Goal: Transaction & Acquisition: Purchase product/service

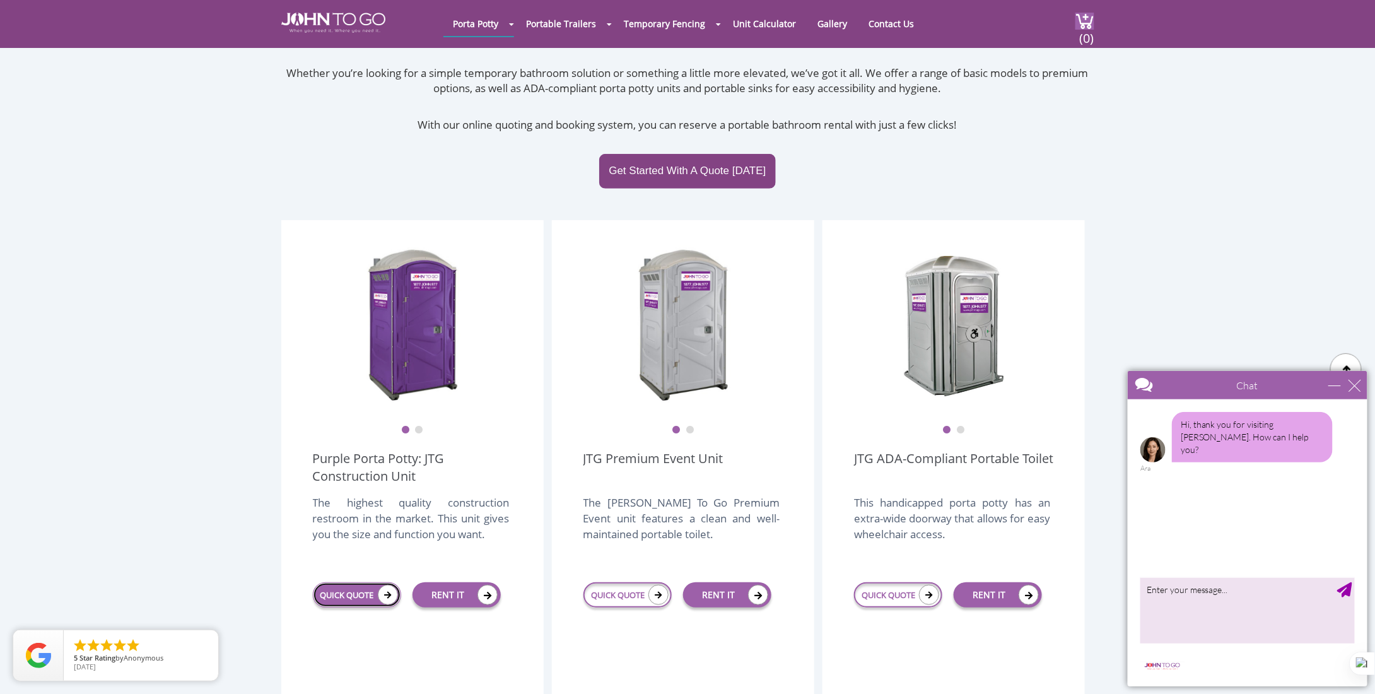
click at [352, 582] on link "QUICK QUOTE" at bounding box center [357, 594] width 88 height 25
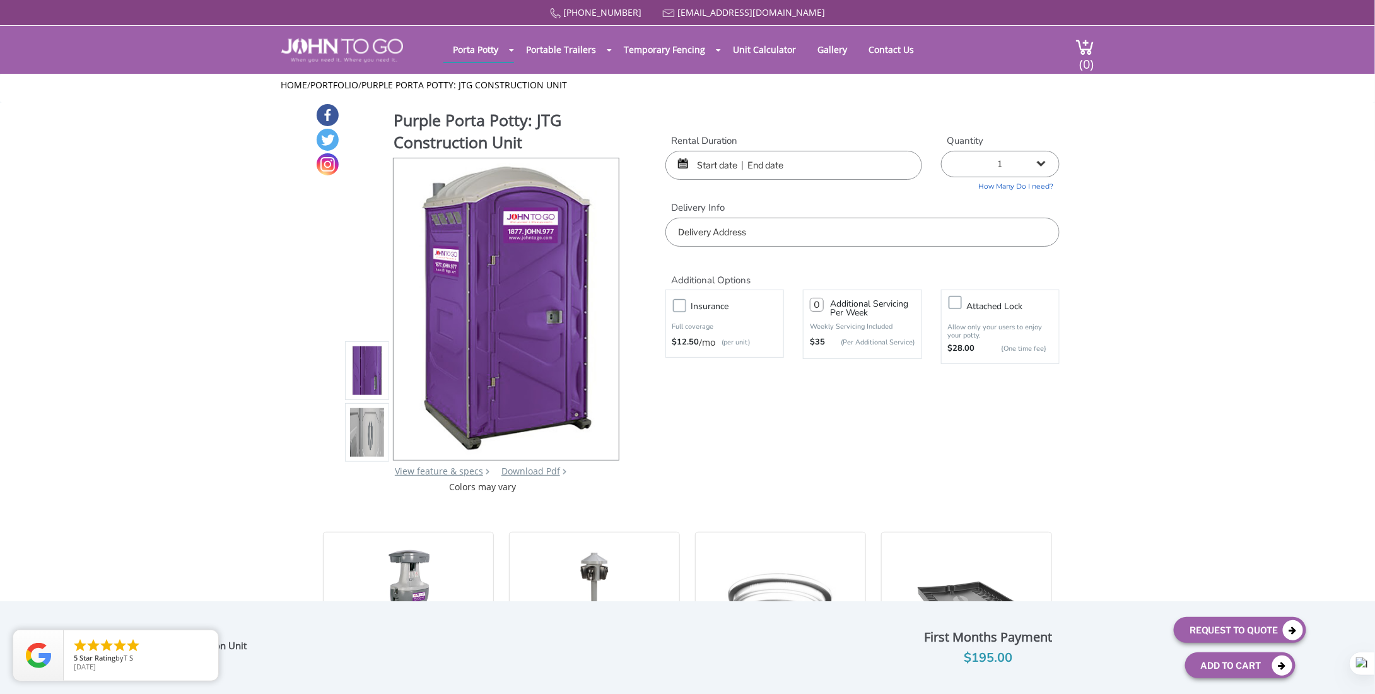
click at [685, 303] on label "Insurance" at bounding box center [737, 306] width 105 height 16
click at [0, 0] on input "Insurance" at bounding box center [0, 0] width 0 height 0
type input "0"
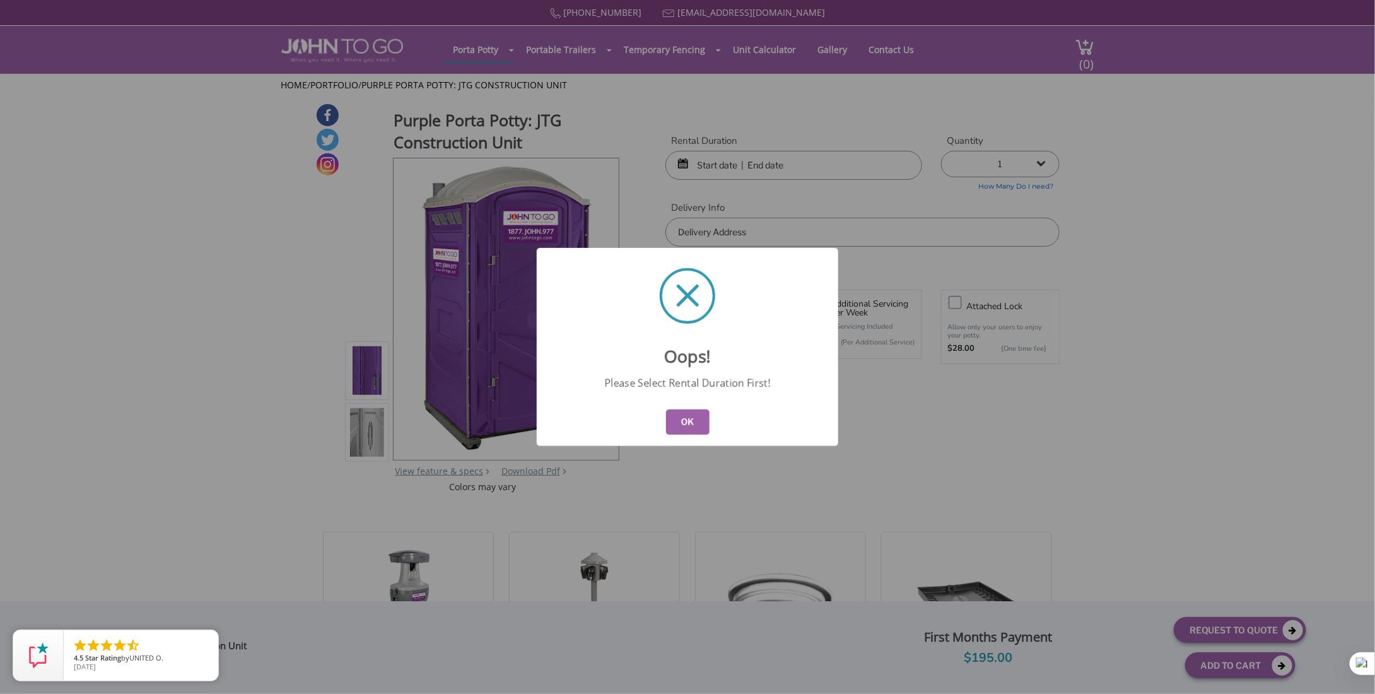
click at [704, 422] on button "OK" at bounding box center [688, 421] width 44 height 25
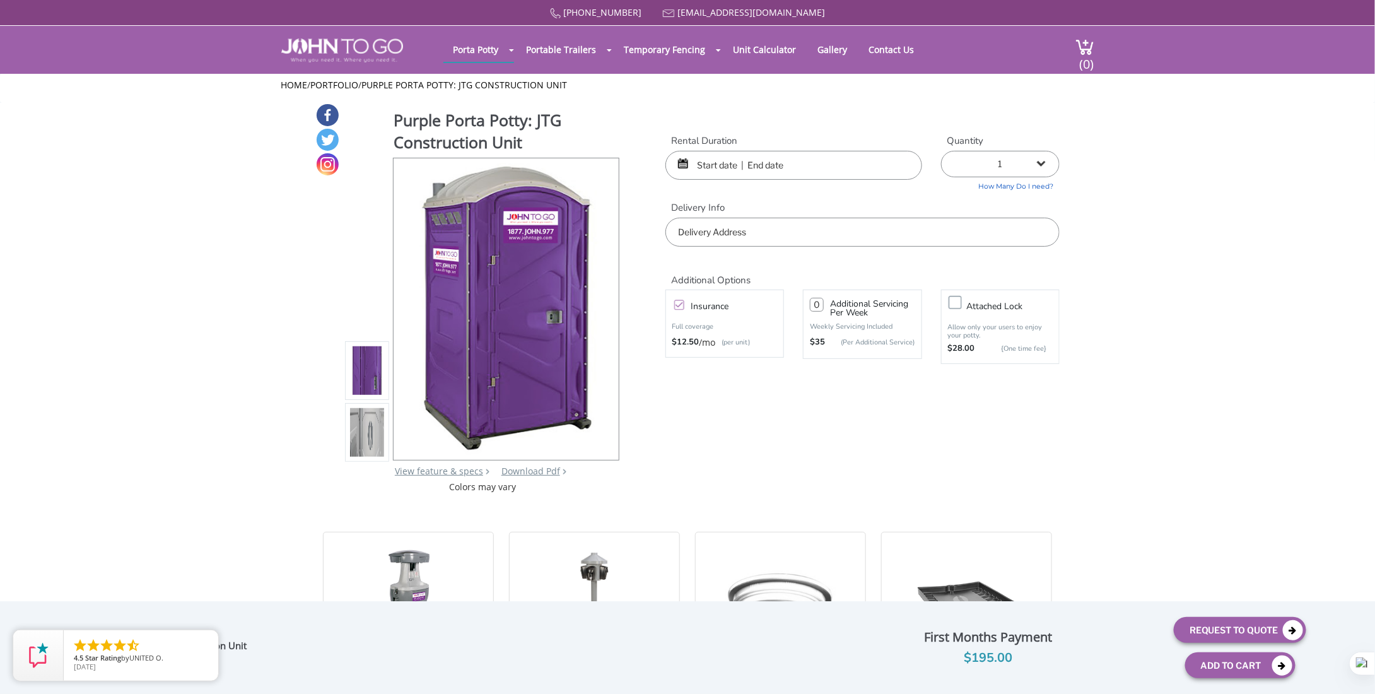
click at [773, 165] on input "text" at bounding box center [794, 165] width 257 height 29
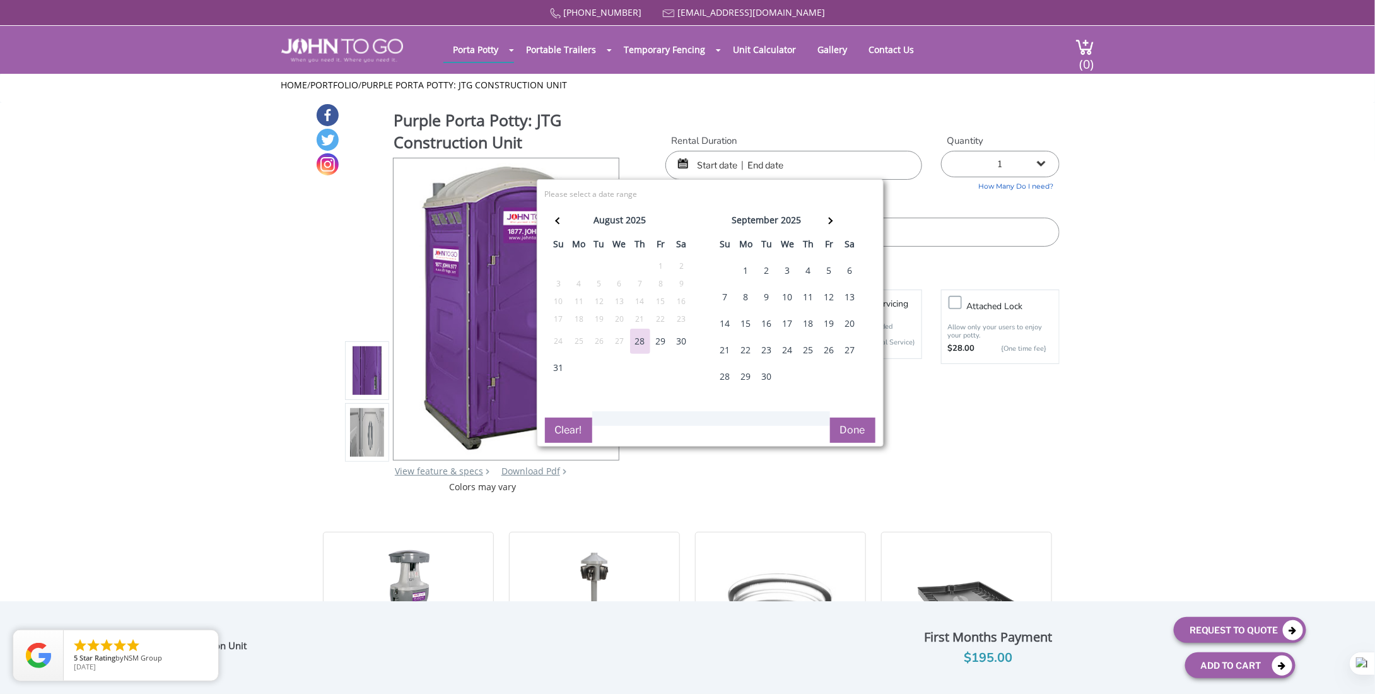
click at [639, 346] on div "28" at bounding box center [640, 341] width 20 height 25
click at [829, 214] on th at bounding box center [829, 221] width 21 height 25
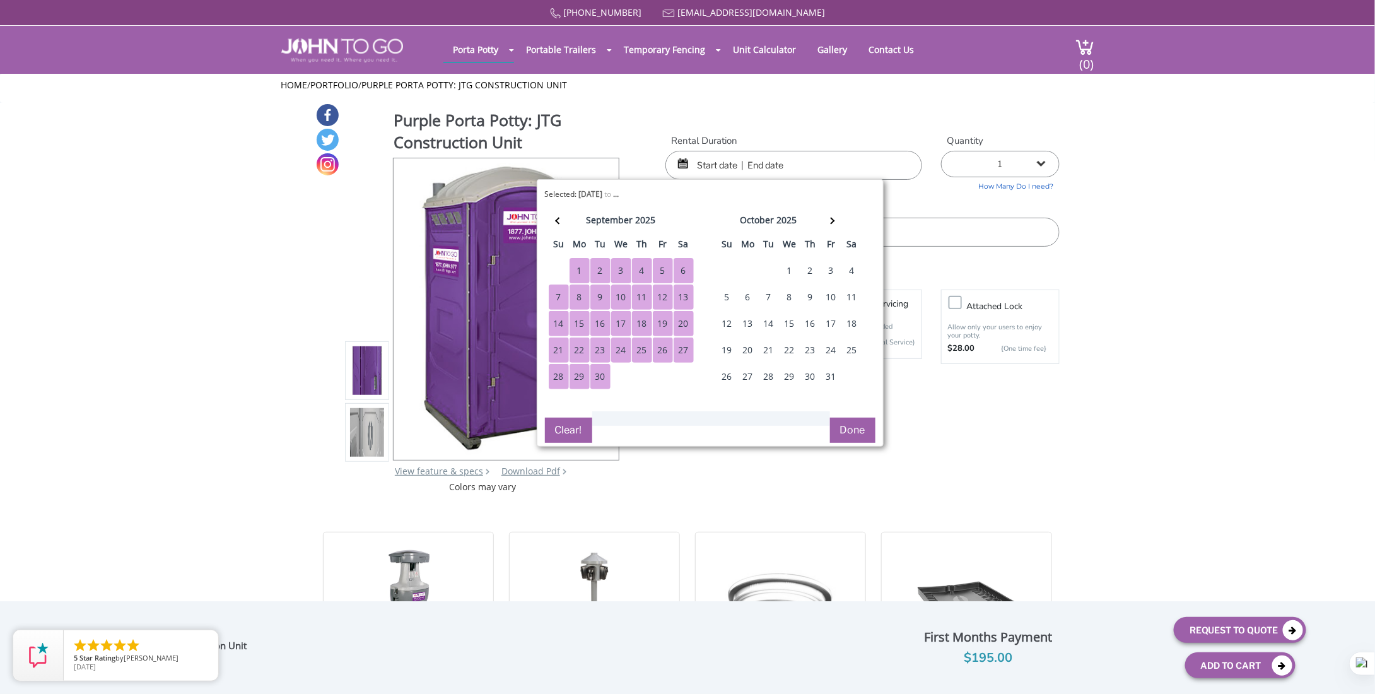
click at [603, 370] on div "30" at bounding box center [601, 376] width 20 height 25
type input "[DATE] to [DATE]"
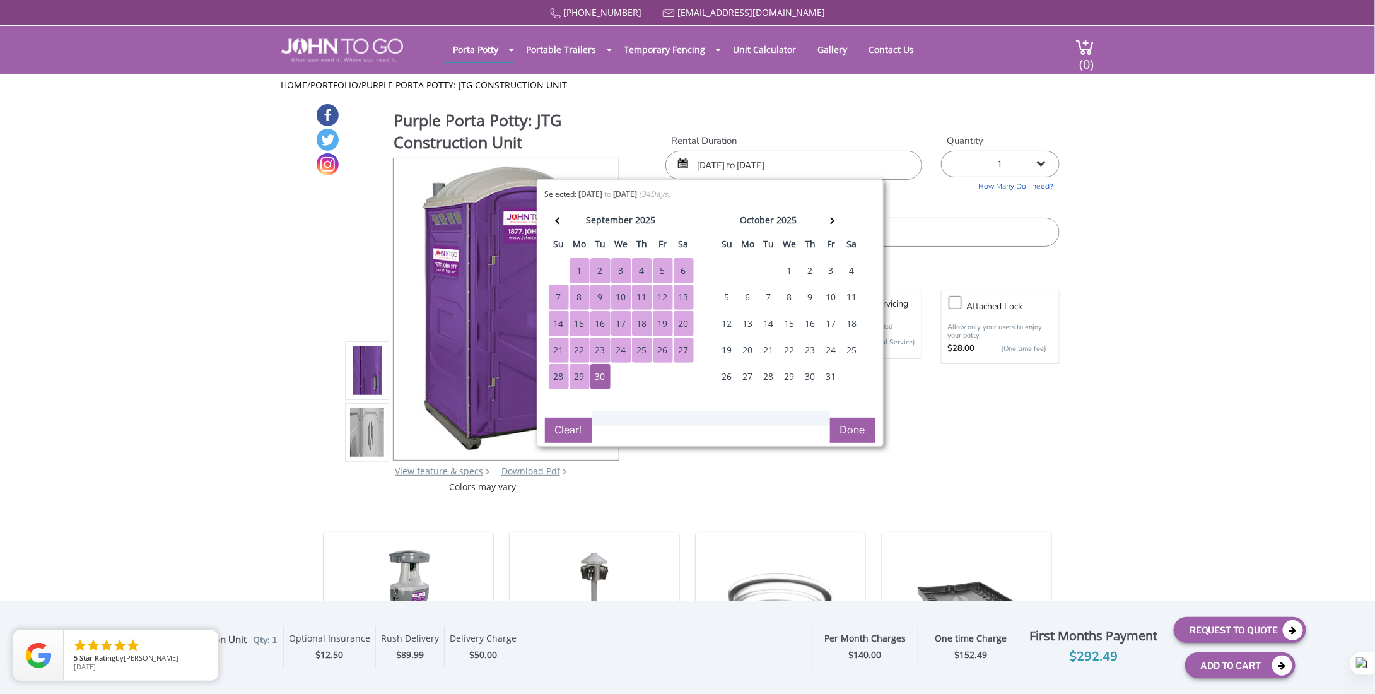
click at [677, 338] on div "27" at bounding box center [684, 350] width 20 height 25
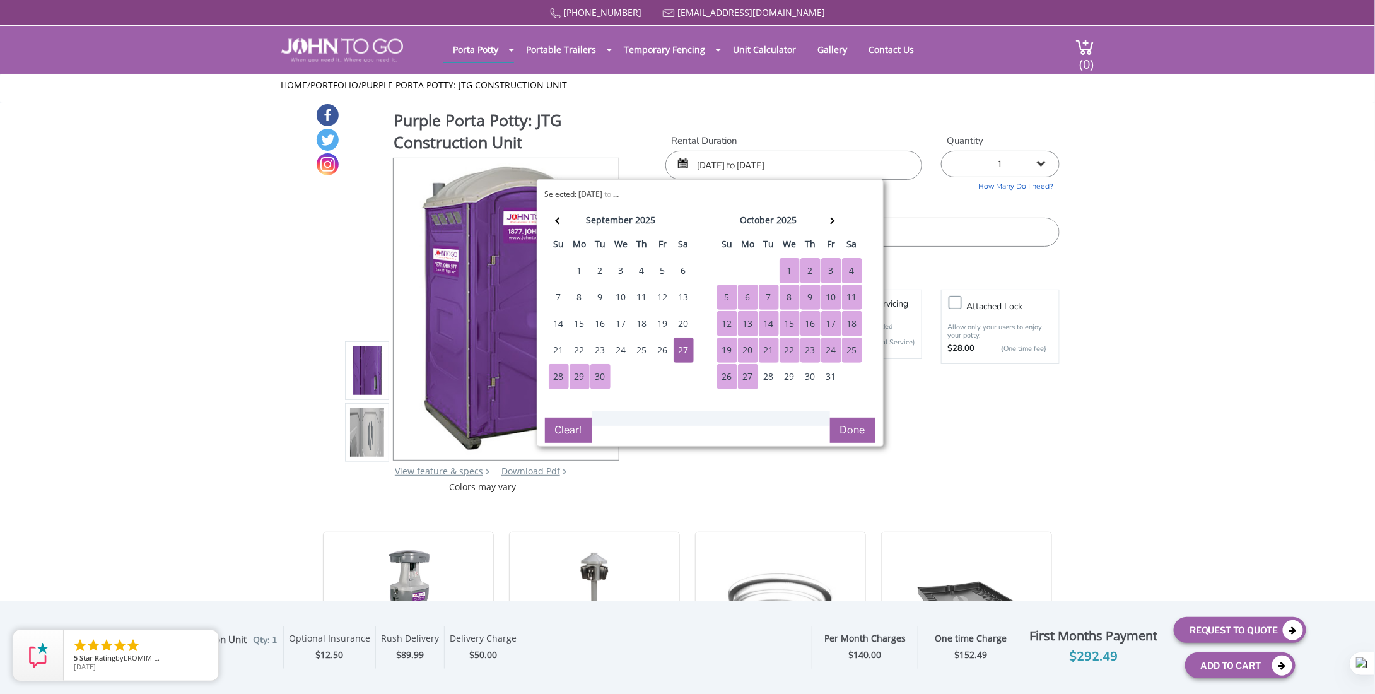
click at [848, 418] on button "Done" at bounding box center [852, 430] width 45 height 25
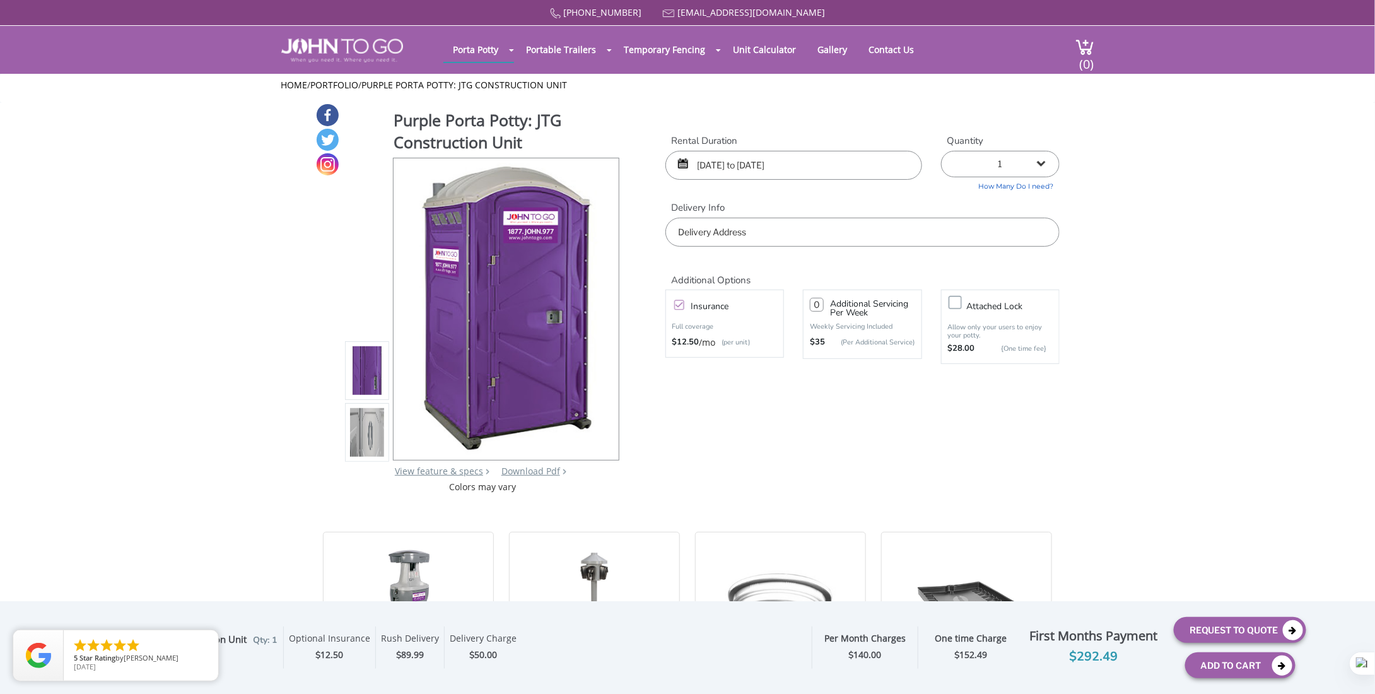
click at [792, 232] on input "text" at bounding box center [863, 232] width 394 height 29
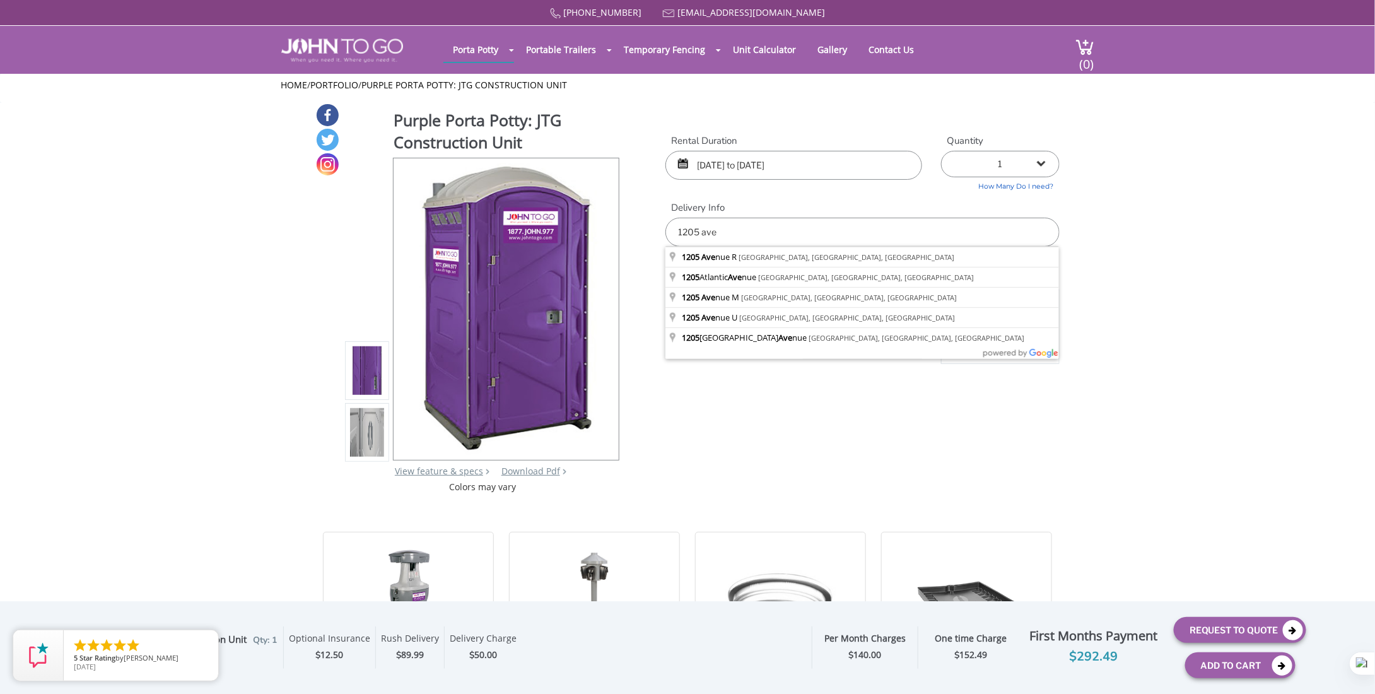
type input "[STREET_ADDRESS]"
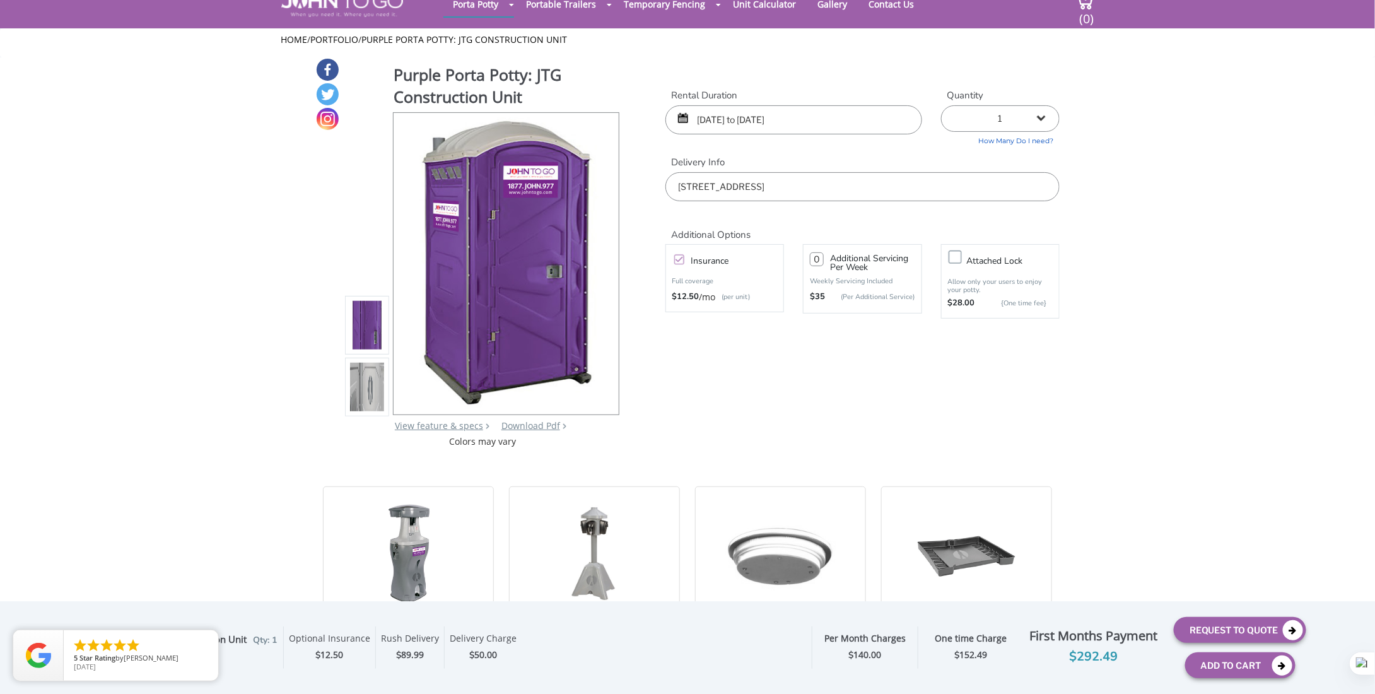
scroll to position [63, 0]
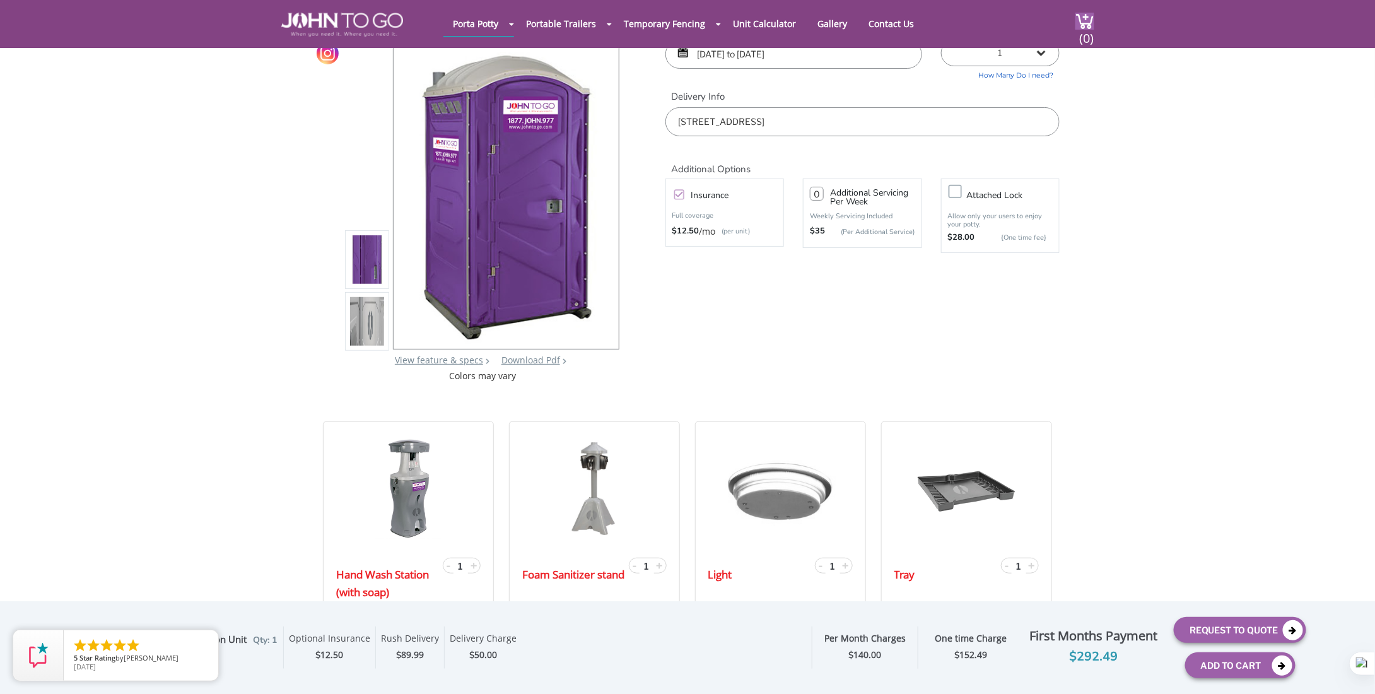
click at [1232, 666] on button "Add To Cart" at bounding box center [1241, 665] width 110 height 26
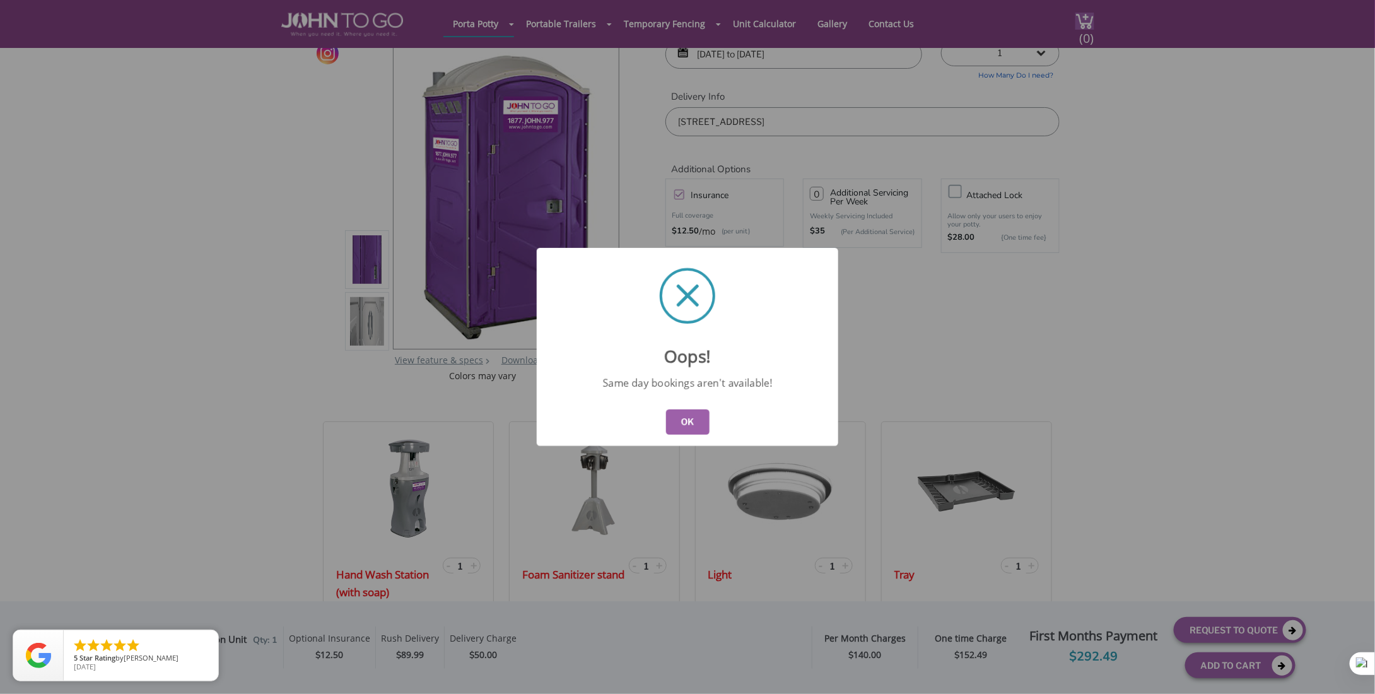
click at [1183, 526] on div "Oops! Same day bookings aren't available! OK" at bounding box center [687, 347] width 1375 height 694
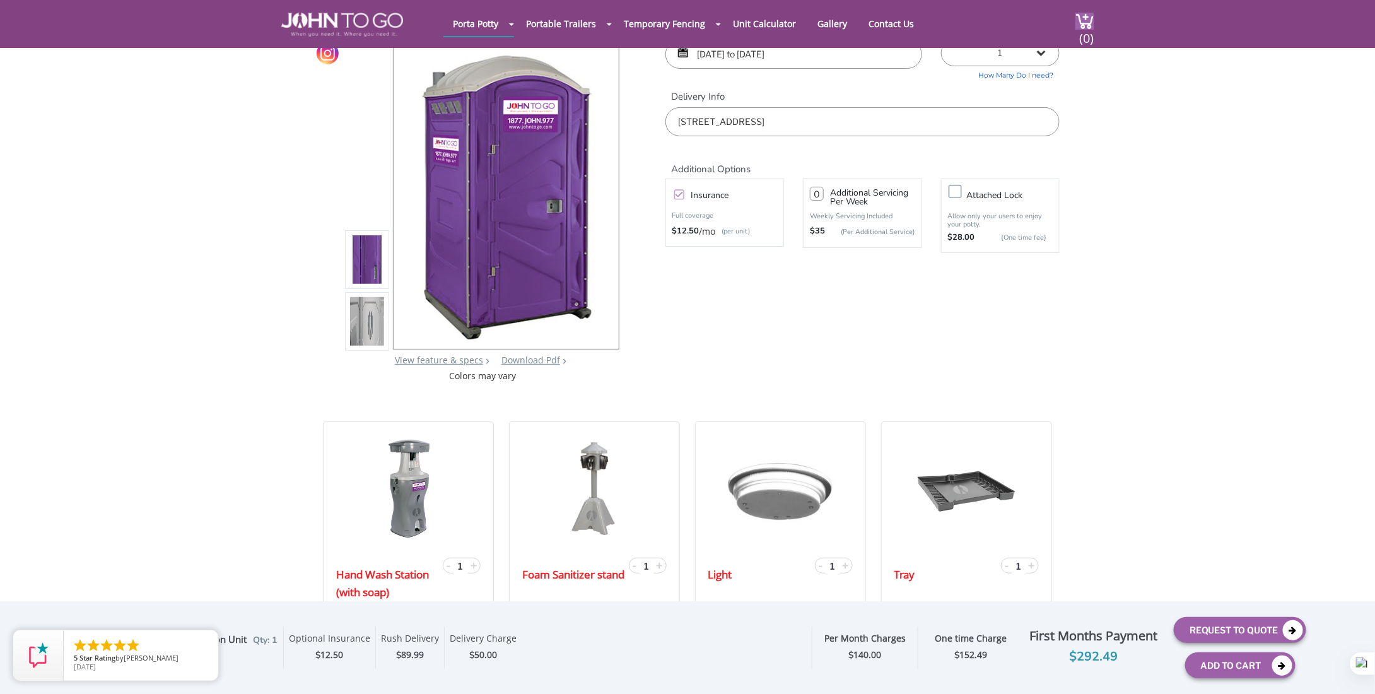
scroll to position [0, 0]
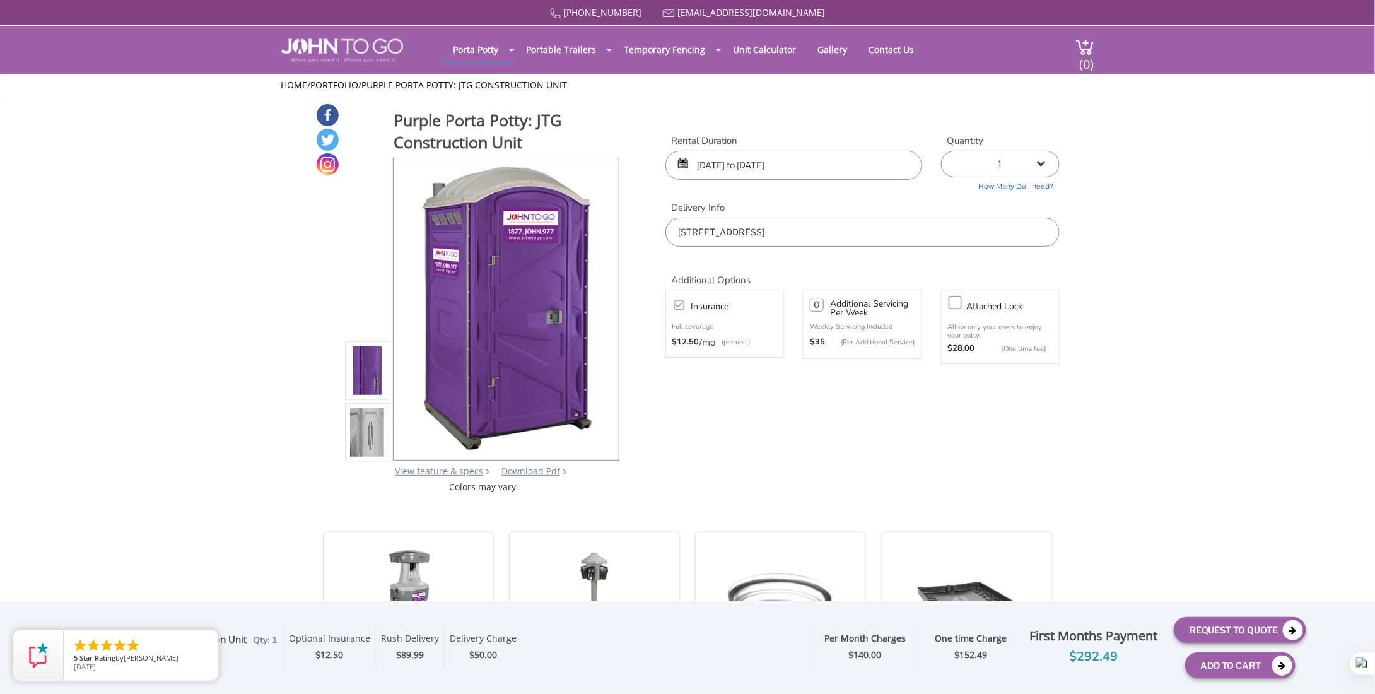
click at [851, 165] on input "[DATE] to [DATE]" at bounding box center [794, 165] width 257 height 29
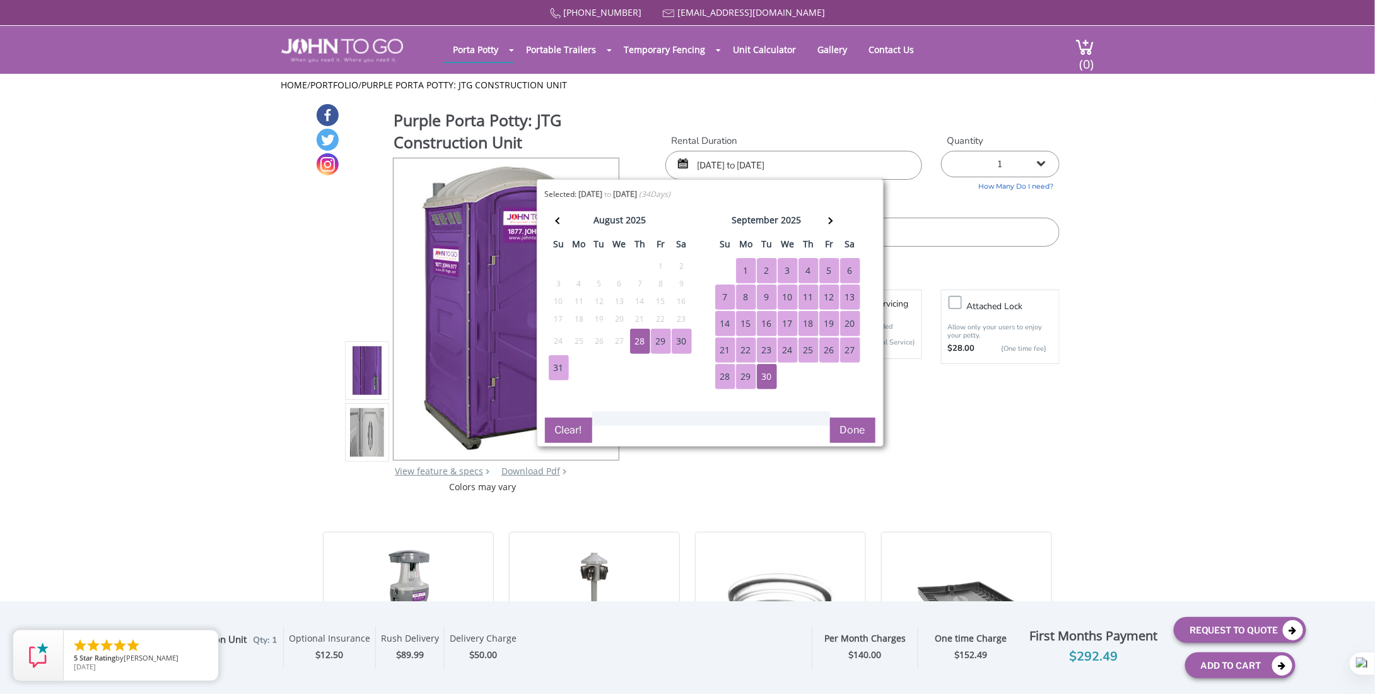
click at [652, 339] on div "29" at bounding box center [661, 341] width 20 height 25
click at [739, 373] on div "29" at bounding box center [746, 376] width 20 height 25
type input "[DATE] to [DATE]"
click at [861, 431] on button "Done" at bounding box center [852, 430] width 45 height 25
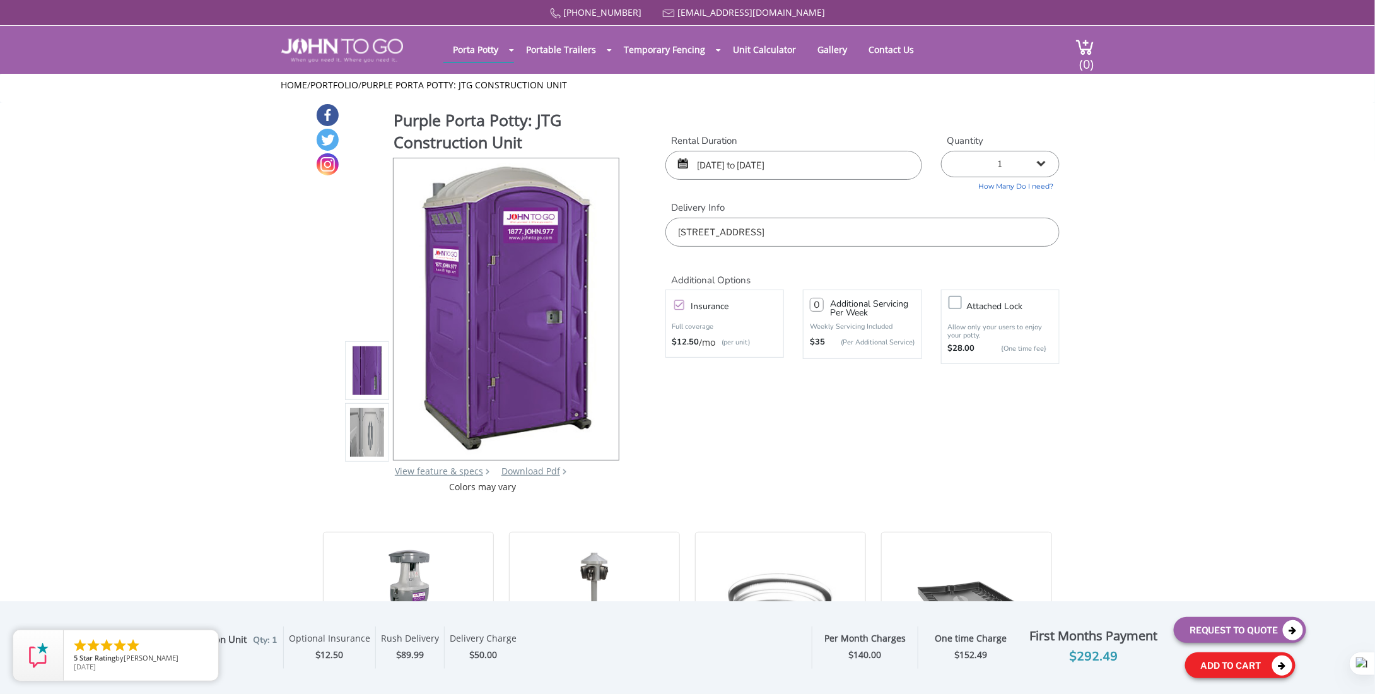
click at [1238, 666] on button "Add To Cart" at bounding box center [1241, 665] width 110 height 26
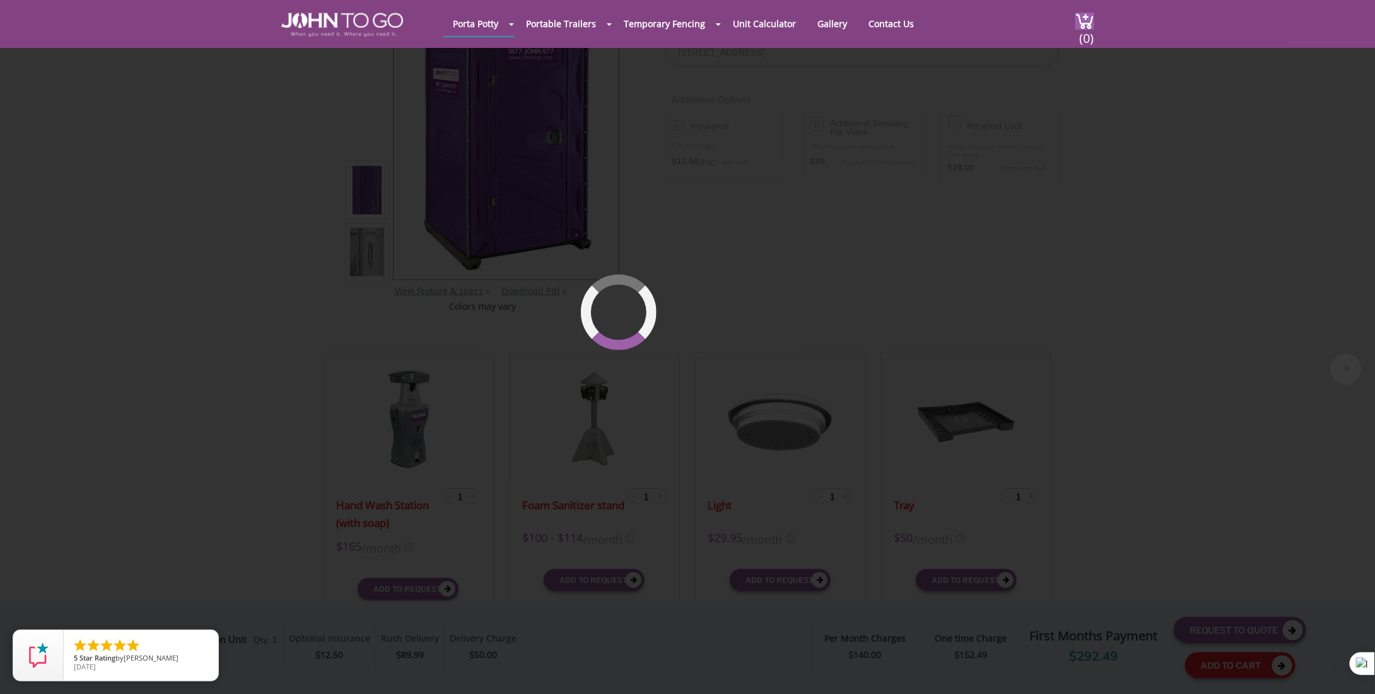
scroll to position [134, 0]
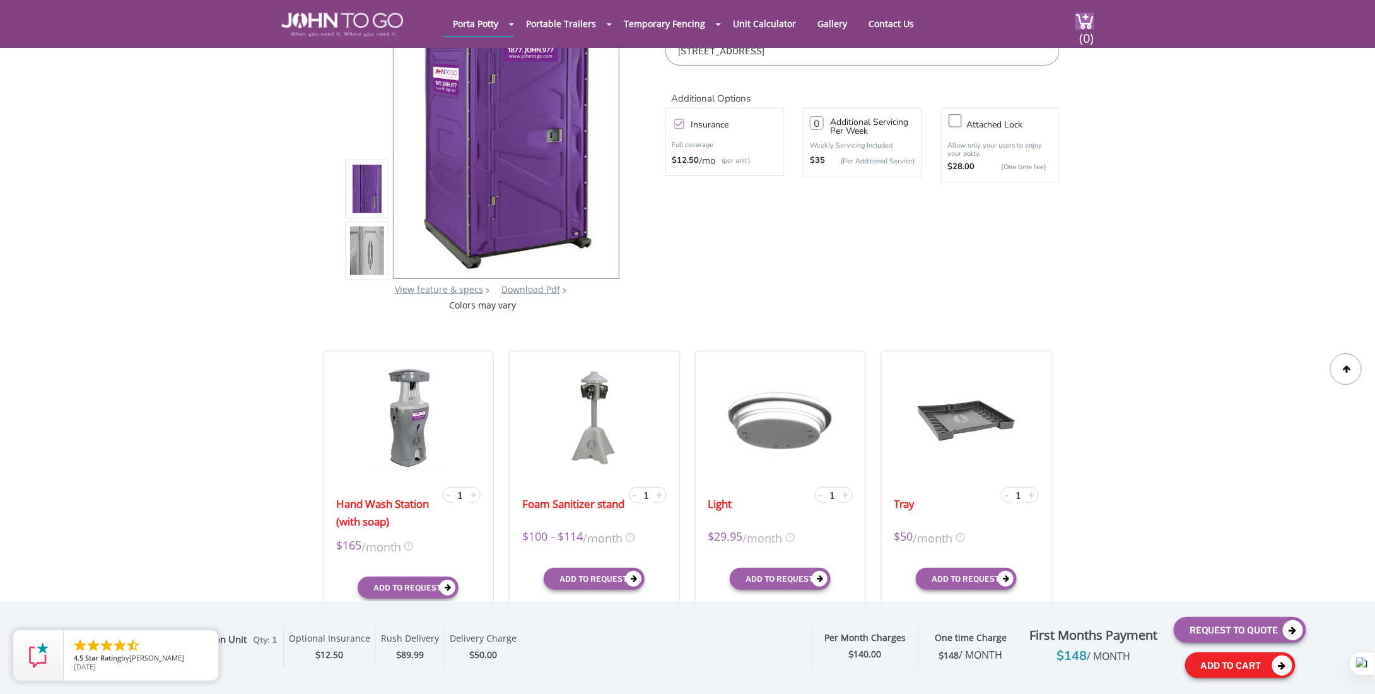
click at [1235, 664] on button "Add To Cart" at bounding box center [1241, 665] width 110 height 26
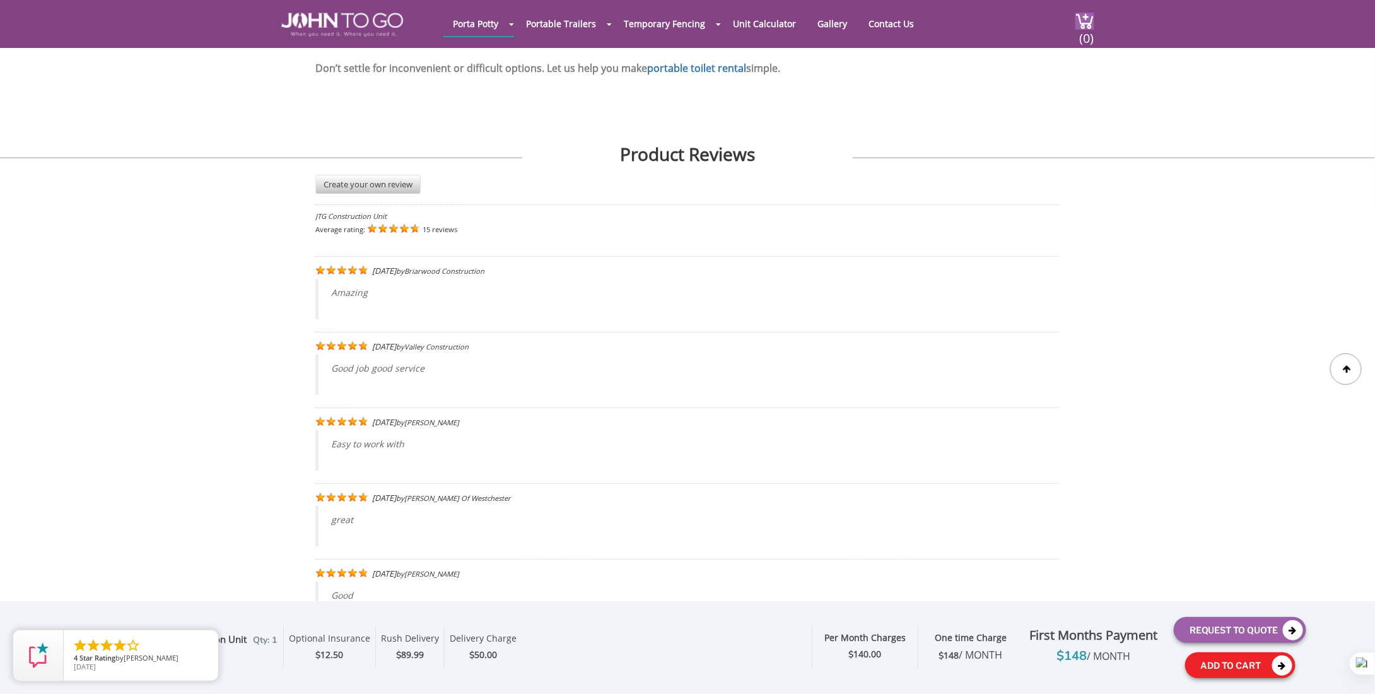
scroll to position [2055, 0]
